Goal: Navigation & Orientation: Find specific page/section

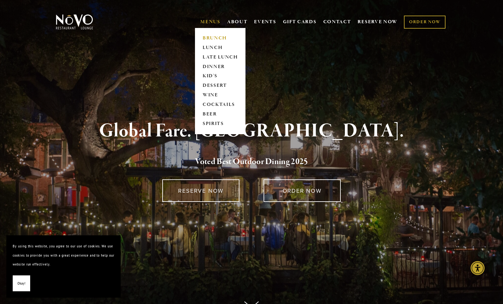
click at [214, 37] on link "BRUNCH" at bounding box center [221, 38] width 40 height 10
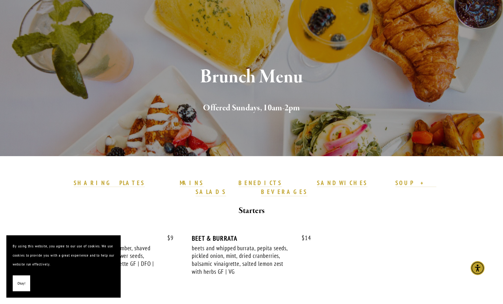
scroll to position [95, 0]
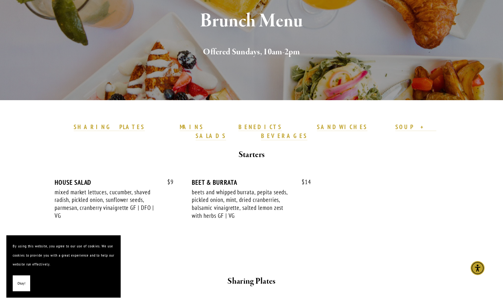
click at [19, 284] on span "Okay!" at bounding box center [21, 283] width 8 height 9
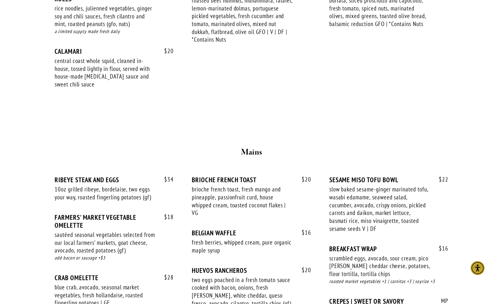
scroll to position [477, 0]
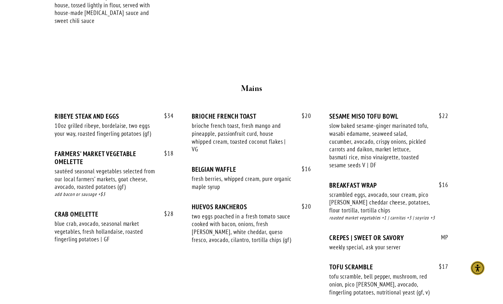
drag, startPoint x: 265, startPoint y: 120, endPoint x: 33, endPoint y: 118, distance: 232.0
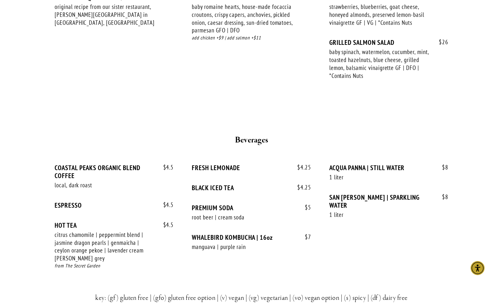
scroll to position [1399, 0]
